Goal: Transaction & Acquisition: Purchase product/service

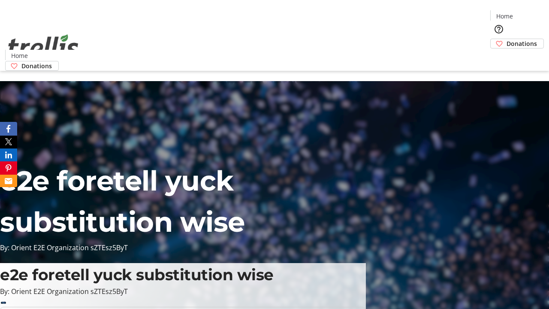
click at [507, 39] on span "Donations" at bounding box center [522, 43] width 30 height 9
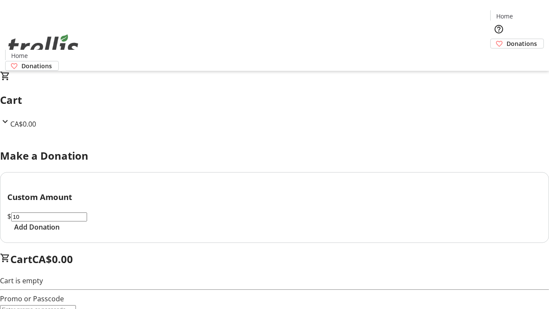
click at [60, 232] on span "Add Donation" at bounding box center [36, 227] width 45 height 10
